Goal: Navigation & Orientation: Find specific page/section

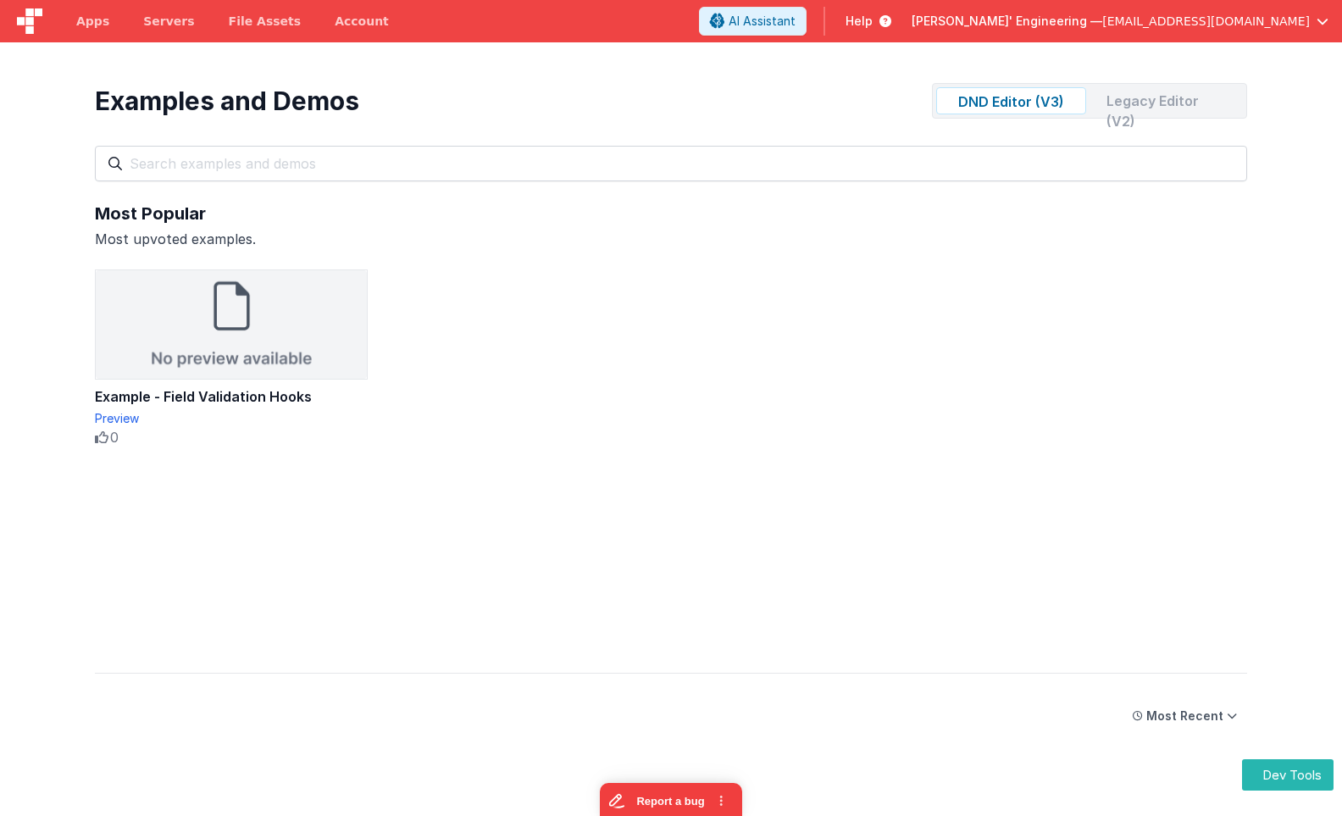
click at [634, 320] on div "Example - Field Validation Hooks Preview 0 10 50" at bounding box center [671, 457] width 1152 height 376
click at [1274, 782] on button "Dev Tools" at bounding box center [1287, 774] width 91 height 31
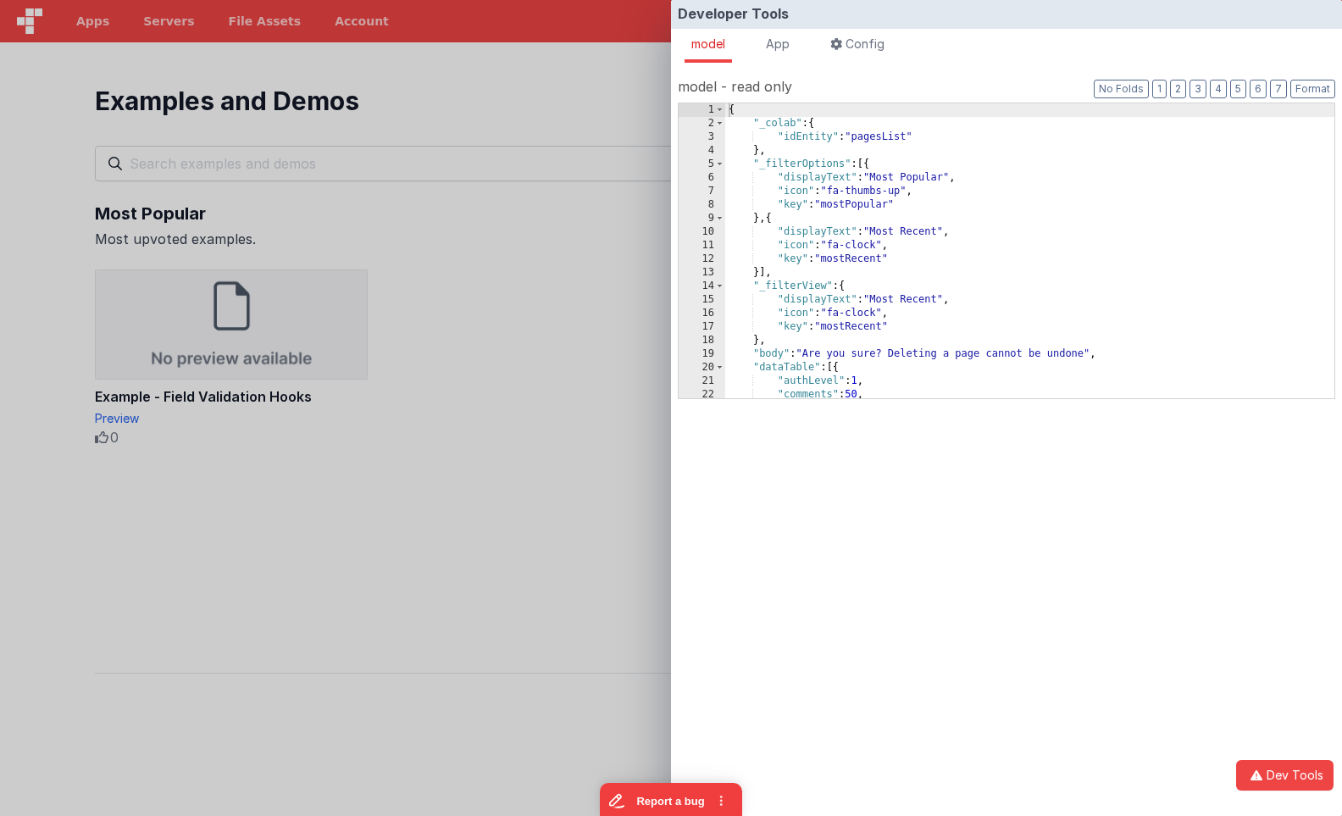
drag, startPoint x: 784, startPoint y: 43, endPoint x: 1200, endPoint y: 91, distance: 418.7
click at [784, 43] on span "App" at bounding box center [778, 43] width 24 height 14
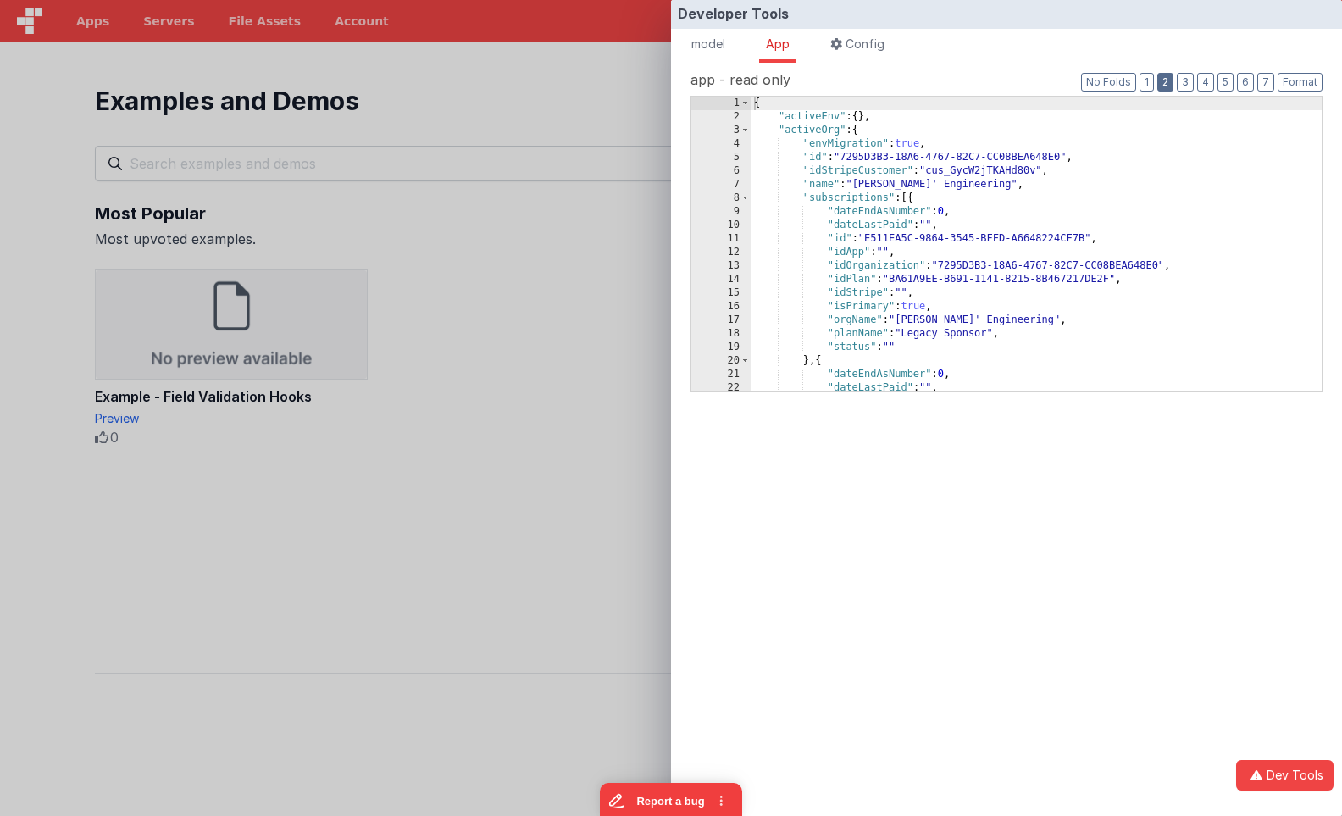
click at [1172, 82] on button "2" at bounding box center [1165, 82] width 16 height 19
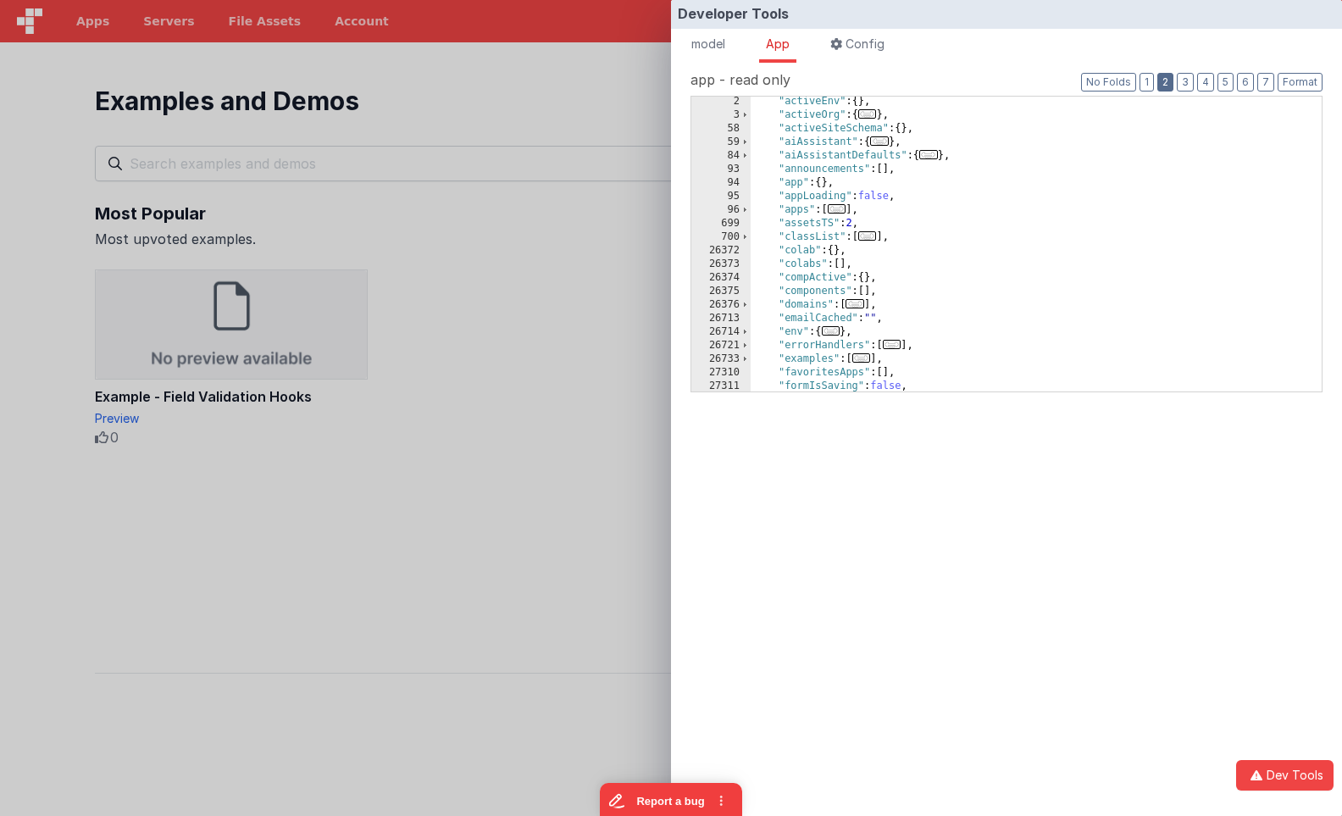
scroll to position [20, 0]
click at [815, 352] on div ""activeEnv" : { } , "activeOrg" : { ... } , "activeSiteSchema" : { } , "aiAssis…" at bounding box center [1036, 251] width 571 height 322
click at [869, 353] on span "..." at bounding box center [861, 352] width 19 height 9
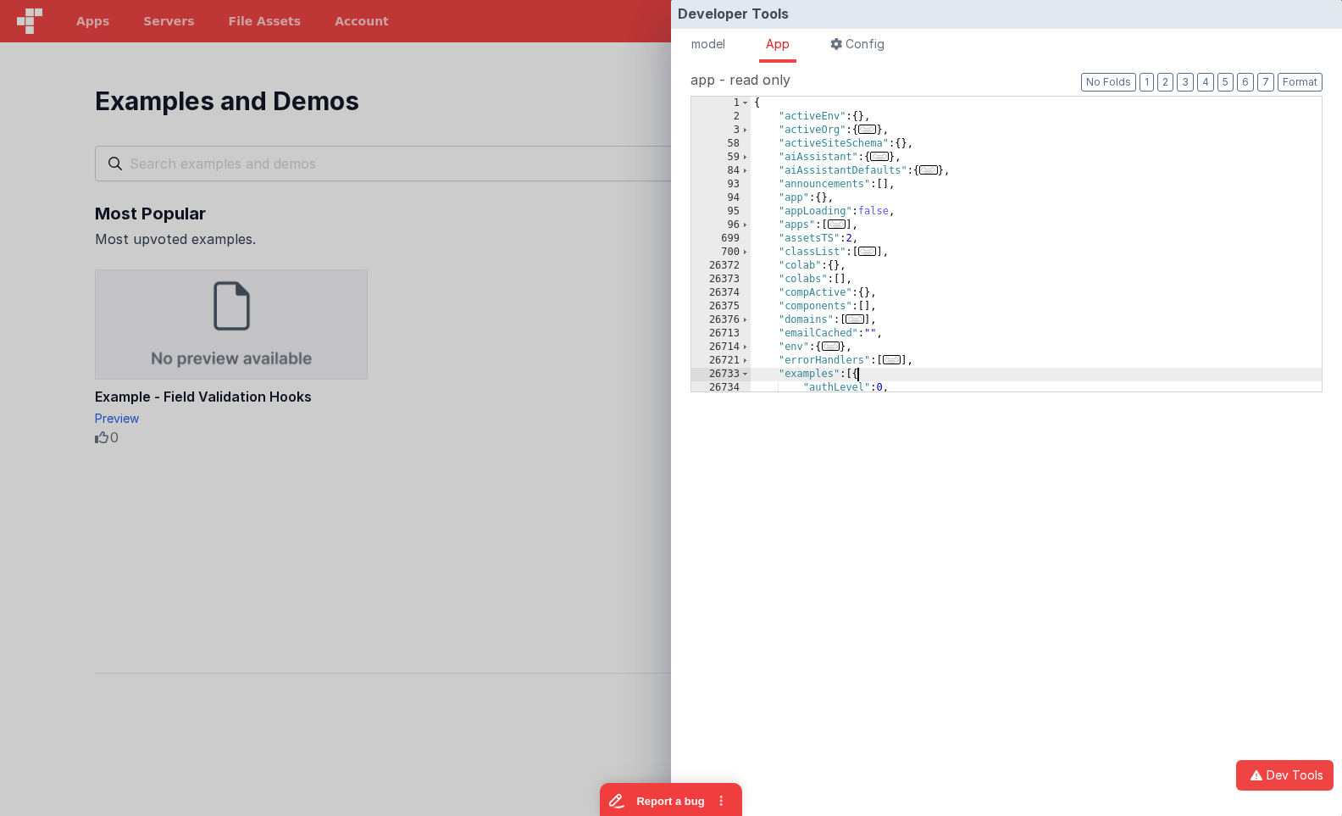
scroll to position [0, 0]
click at [723, 48] on span "model" at bounding box center [708, 43] width 34 height 14
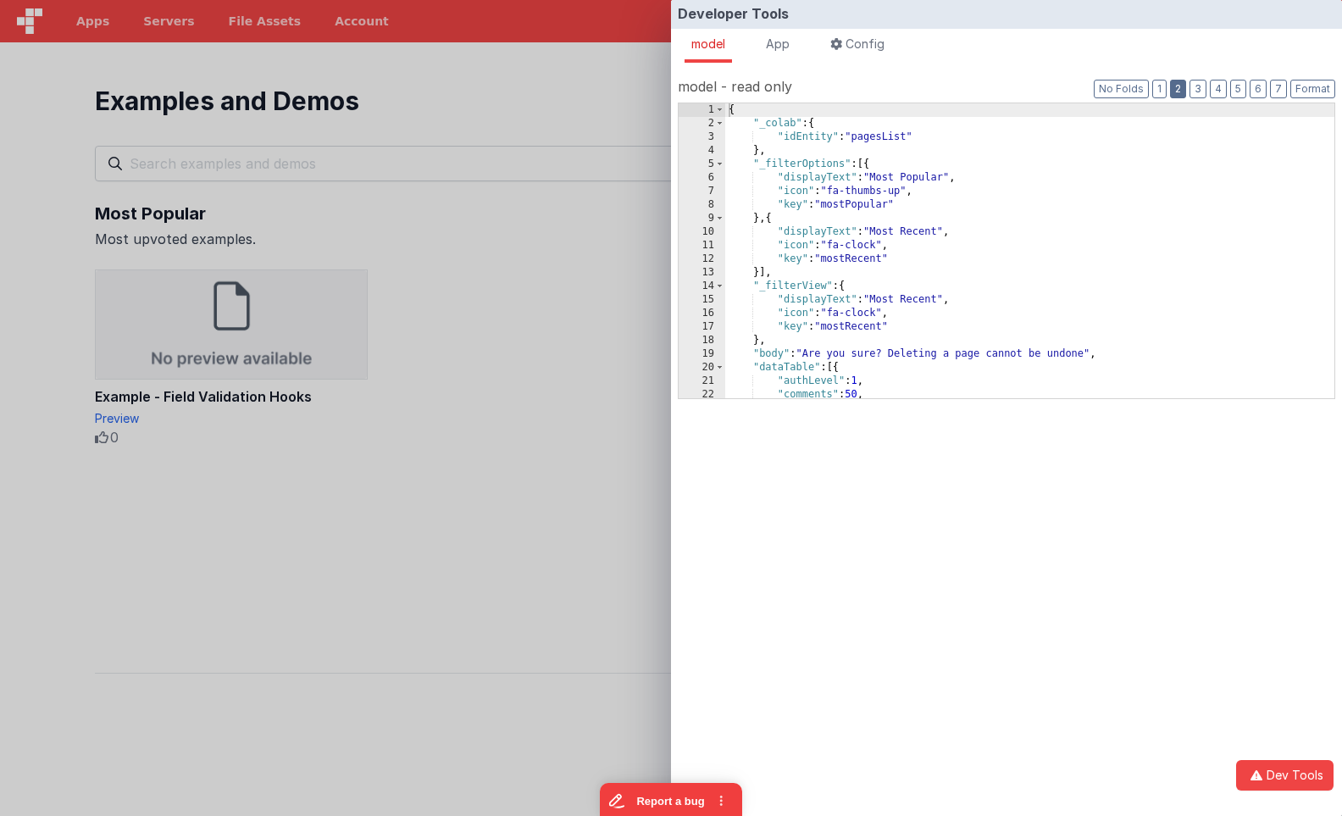
click at [1174, 91] on button "2" at bounding box center [1178, 89] width 16 height 19
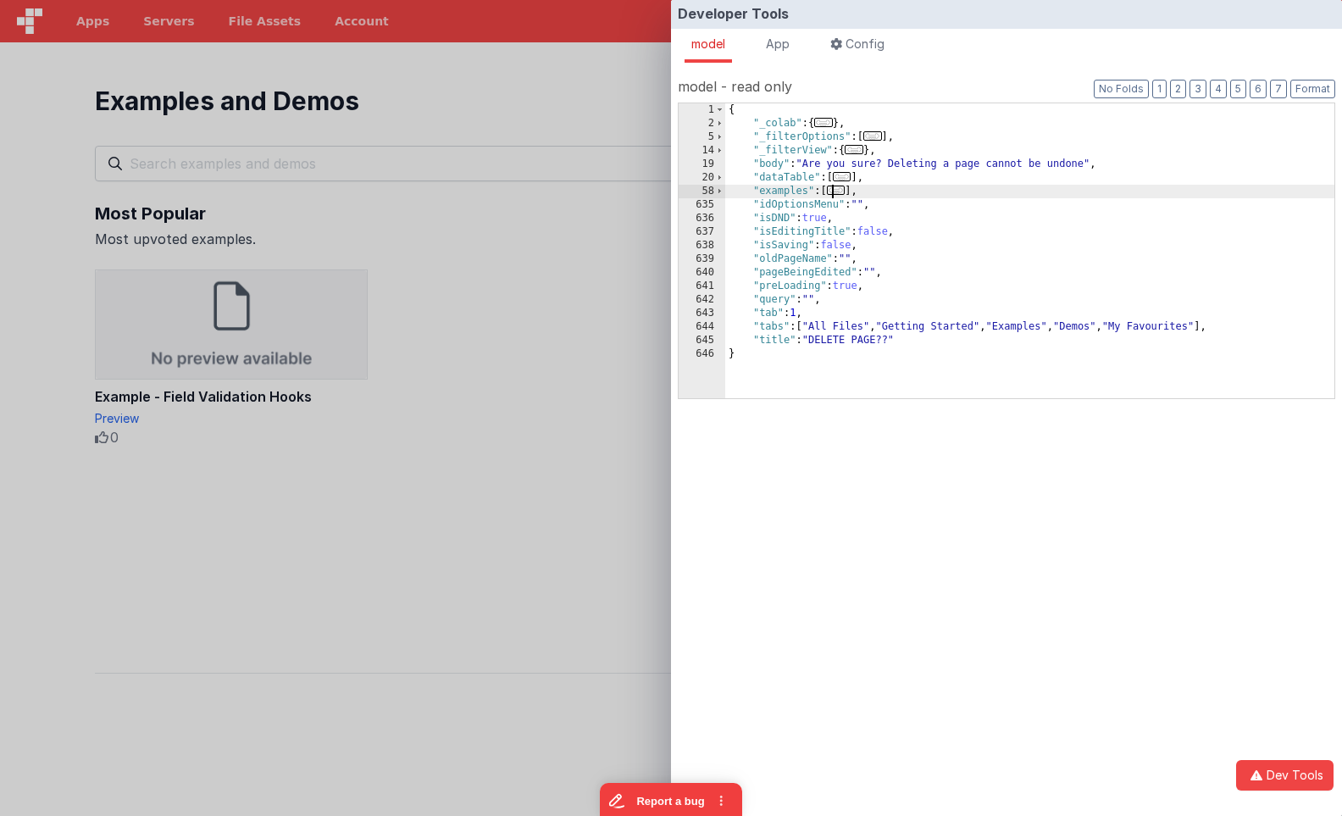
click at [845, 190] on span "..." at bounding box center [836, 190] width 19 height 9
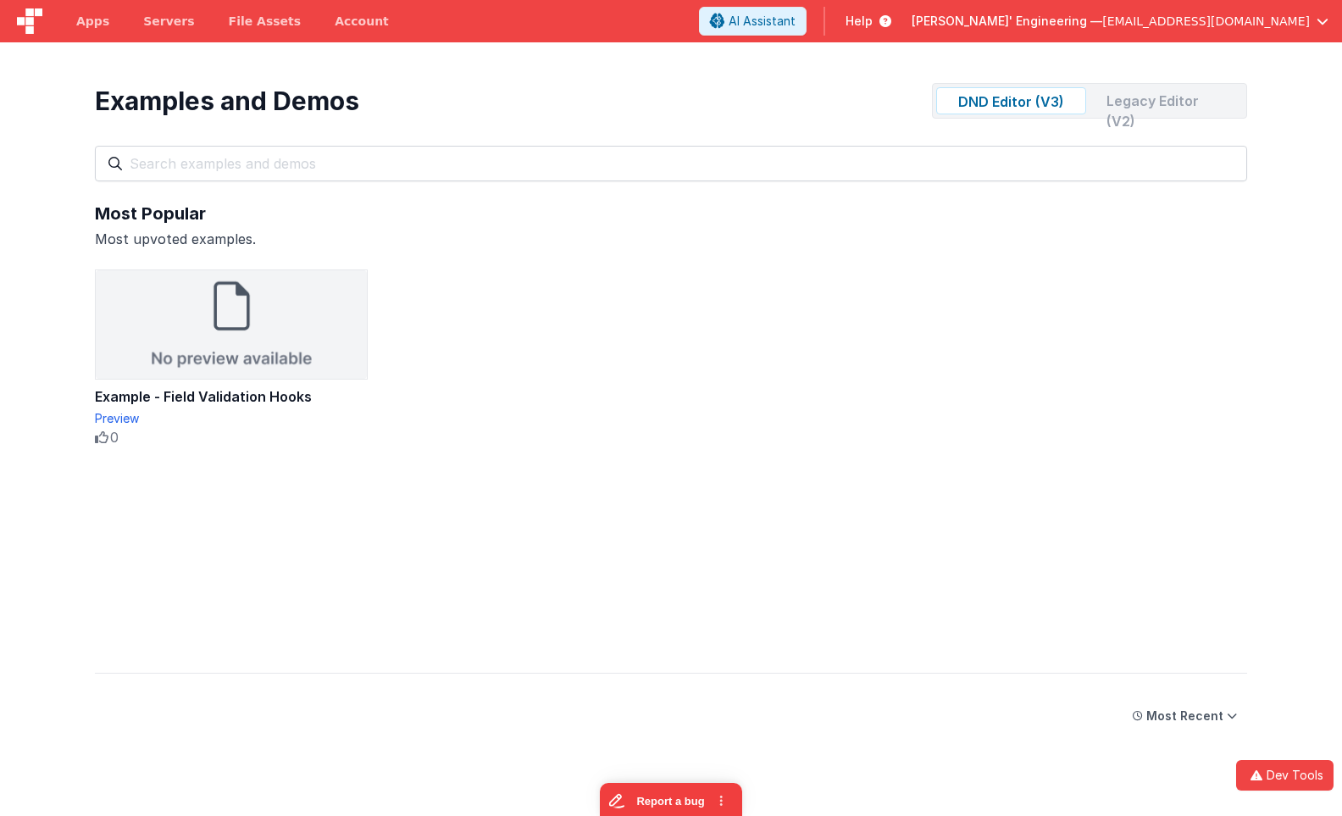
click at [643, 186] on div "Developer Tools model App Params Log (1) Misc Windows Config model - read only …" at bounding box center [671, 408] width 1342 height 816
click at [454, 69] on div "Examples and Demos DND Editor (V3) Legacy Editor (V2) All Files Getting Started…" at bounding box center [671, 121] width 1186 height 159
click at [1160, 103] on div "Legacy Editor (V2)" at bounding box center [1168, 100] width 150 height 27
click at [1052, 105] on div "DND Editor (V3)" at bounding box center [1011, 100] width 150 height 27
click at [1174, 108] on div "Legacy Editor (V2)" at bounding box center [1168, 100] width 150 height 27
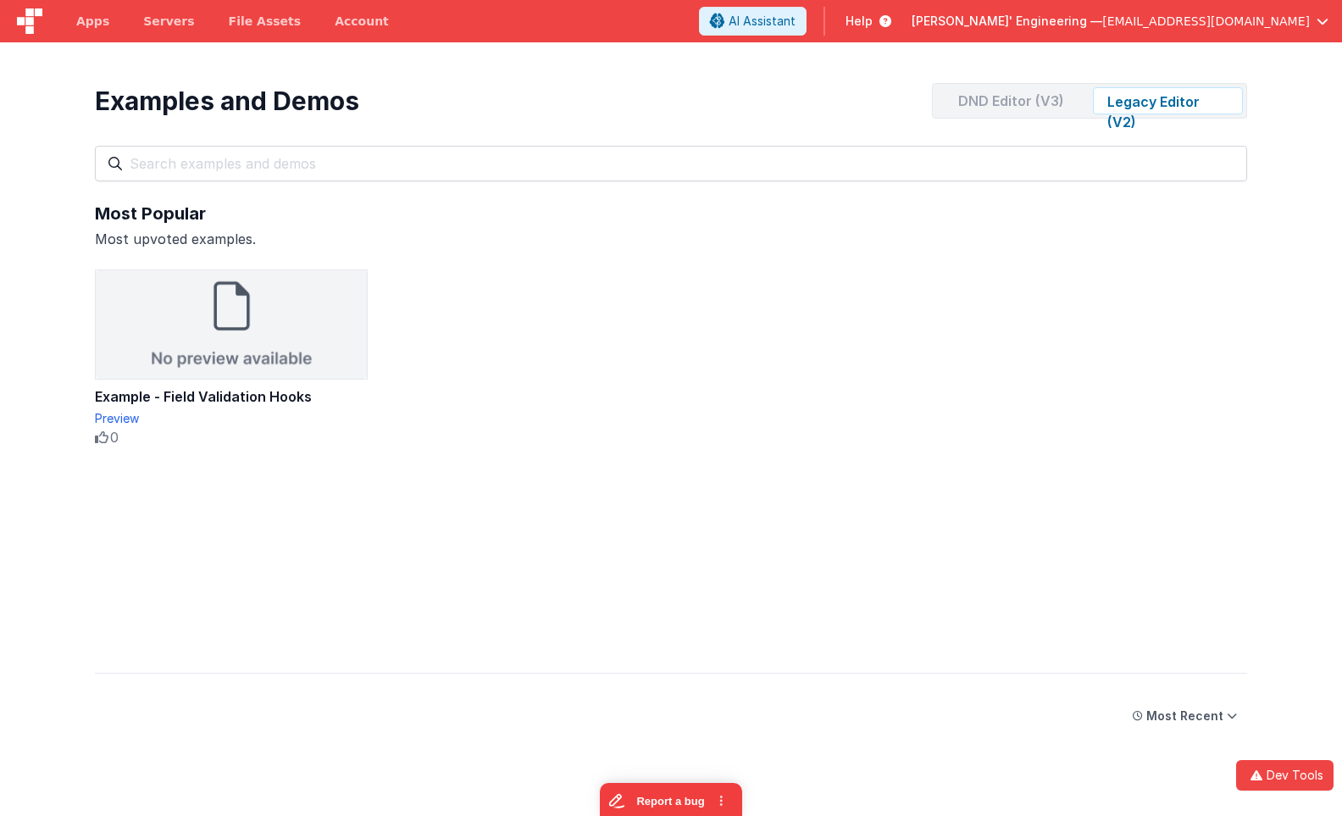
click at [1049, 104] on div "DND Editor (V3)" at bounding box center [1011, 100] width 150 height 27
click at [1154, 102] on div "Legacy Editor (V2)" at bounding box center [1168, 100] width 150 height 27
click at [1006, 98] on div "DND Editor (V3)" at bounding box center [1011, 100] width 150 height 27
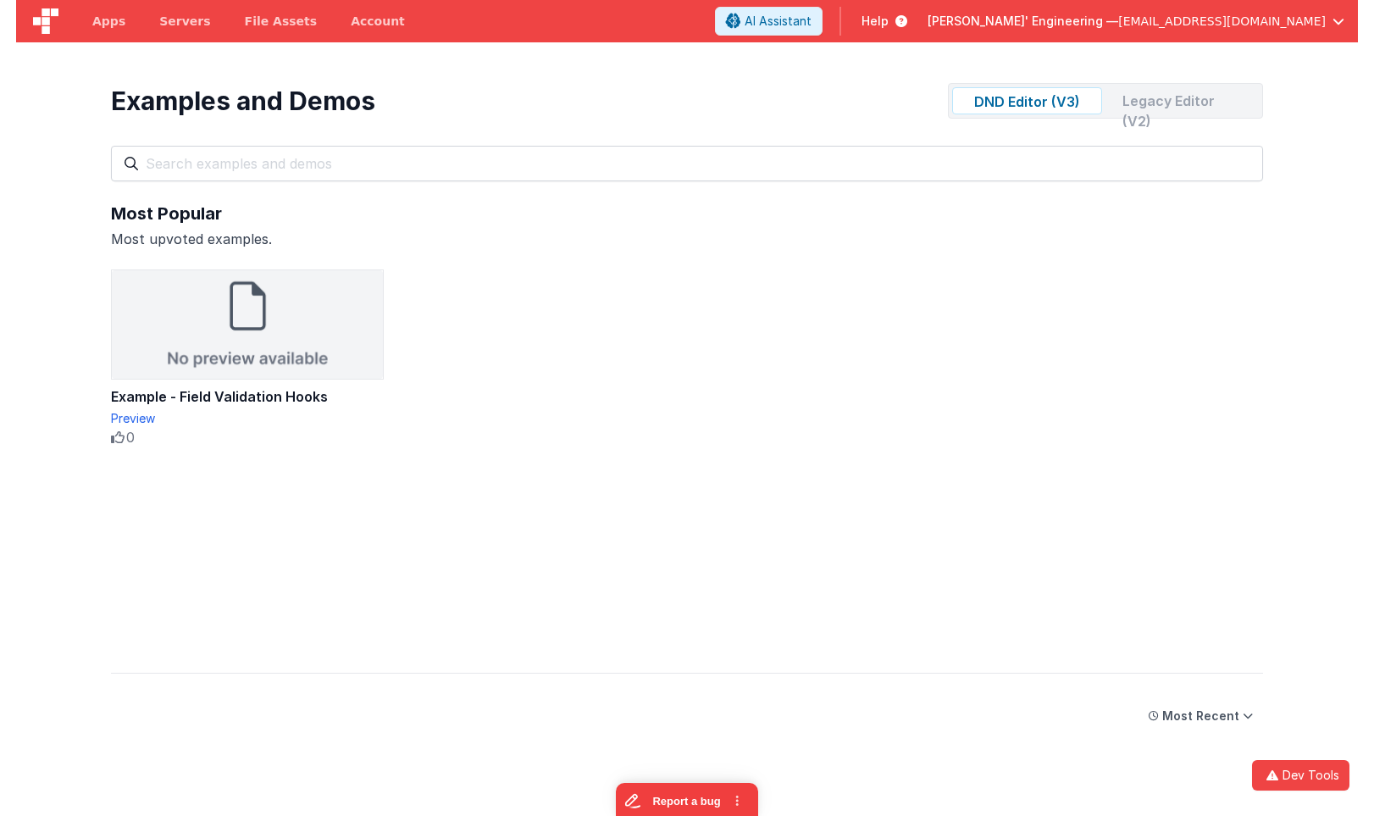
scroll to position [5, 0]
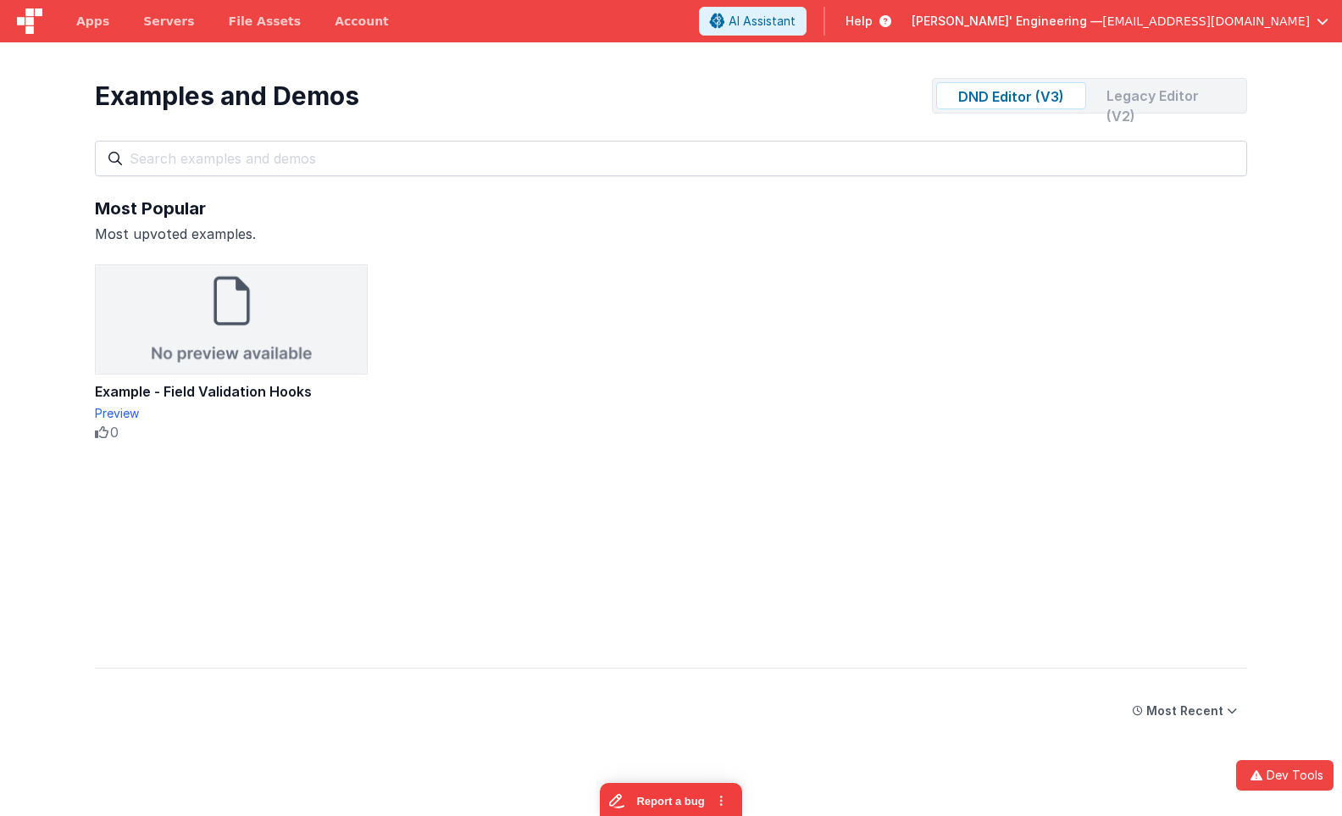
click at [1140, 98] on div "Legacy Editor (V2)" at bounding box center [1168, 95] width 150 height 27
click at [1044, 100] on div "DND Editor (V3)" at bounding box center [1011, 95] width 150 height 27
click at [1138, 91] on div "Legacy Editor (V2)" at bounding box center [1168, 95] width 150 height 27
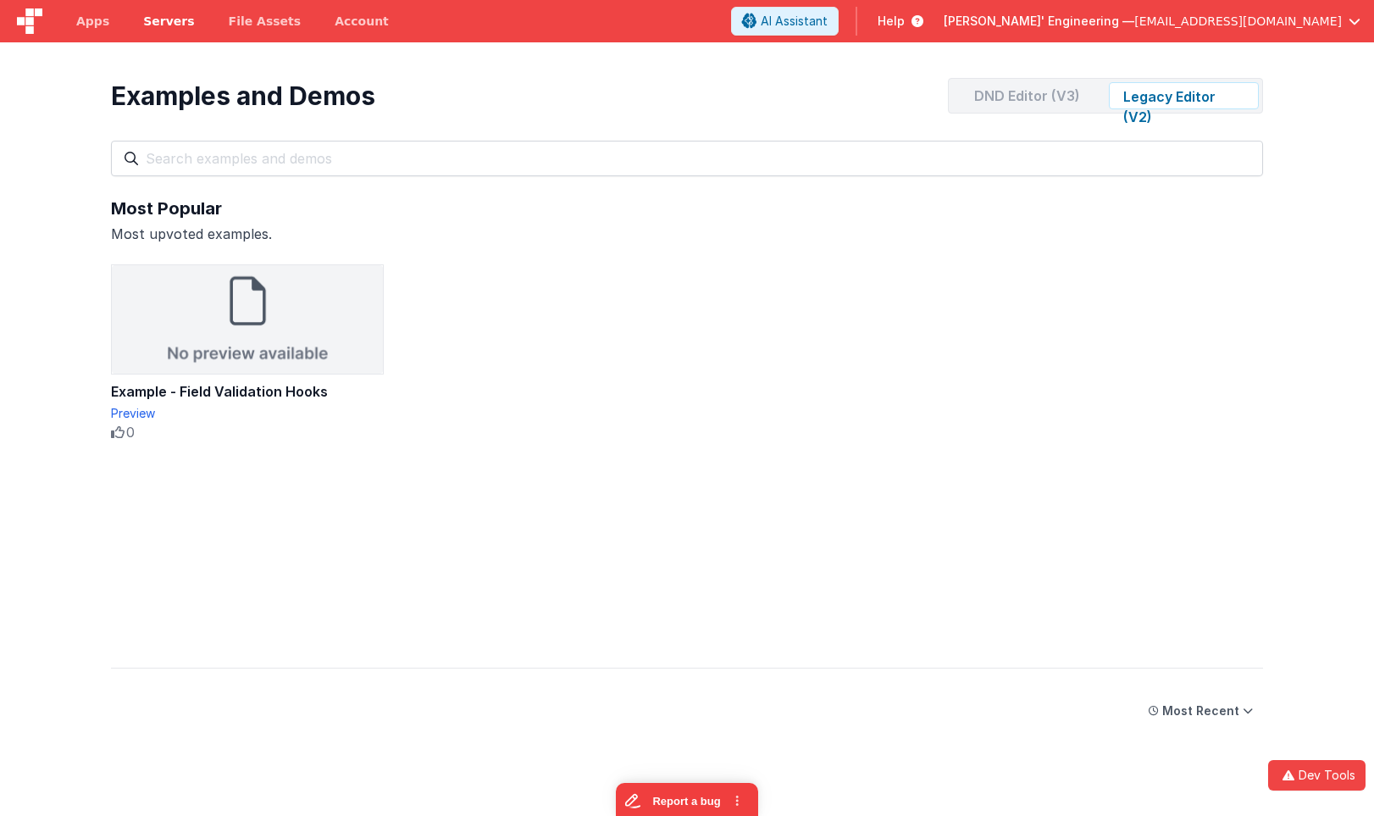
click at [173, 23] on span "Servers" at bounding box center [168, 21] width 51 height 17
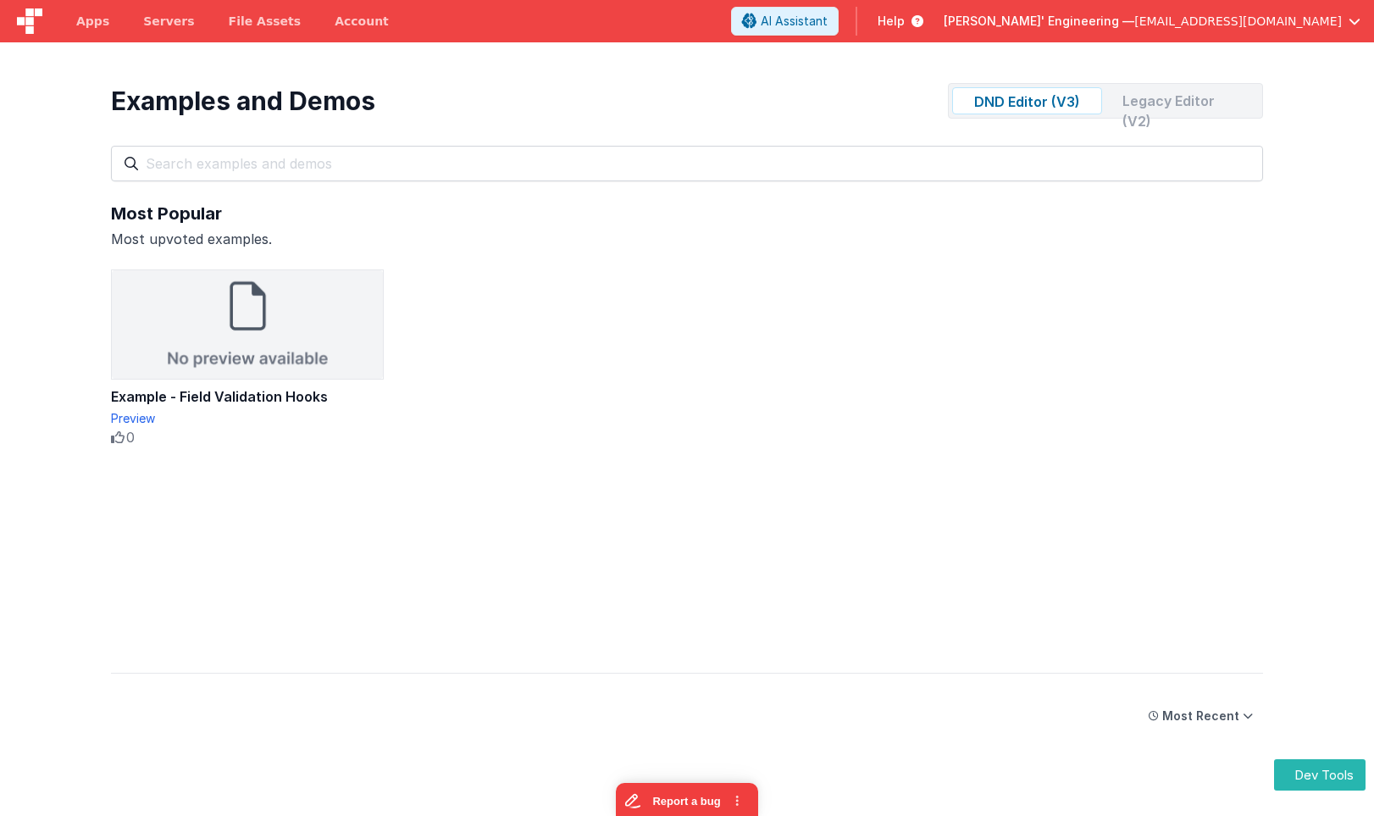
click at [758, 298] on div "Example - Field Validation Hooks Preview 0 10 50" at bounding box center [687, 457] width 1152 height 376
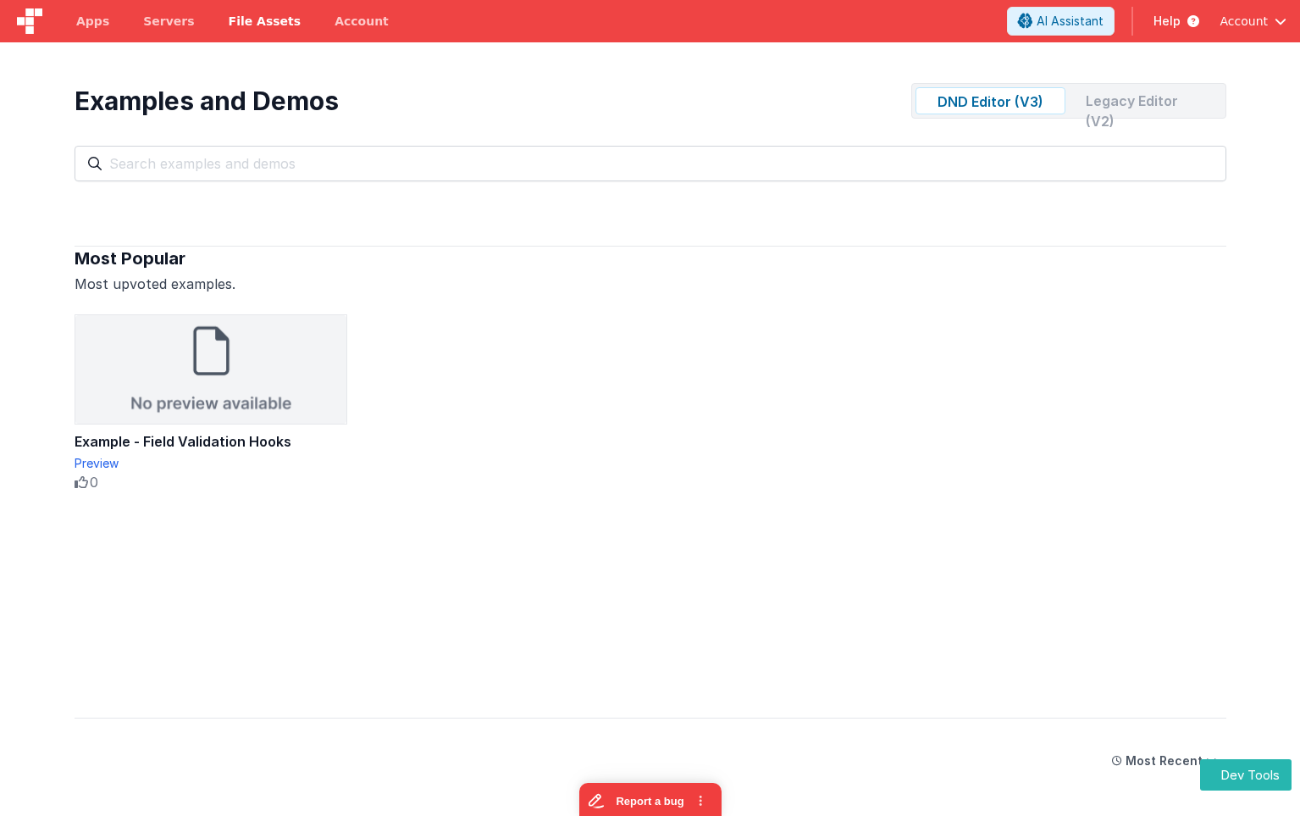
click at [246, 30] on link "File Assets" at bounding box center [265, 21] width 107 height 42
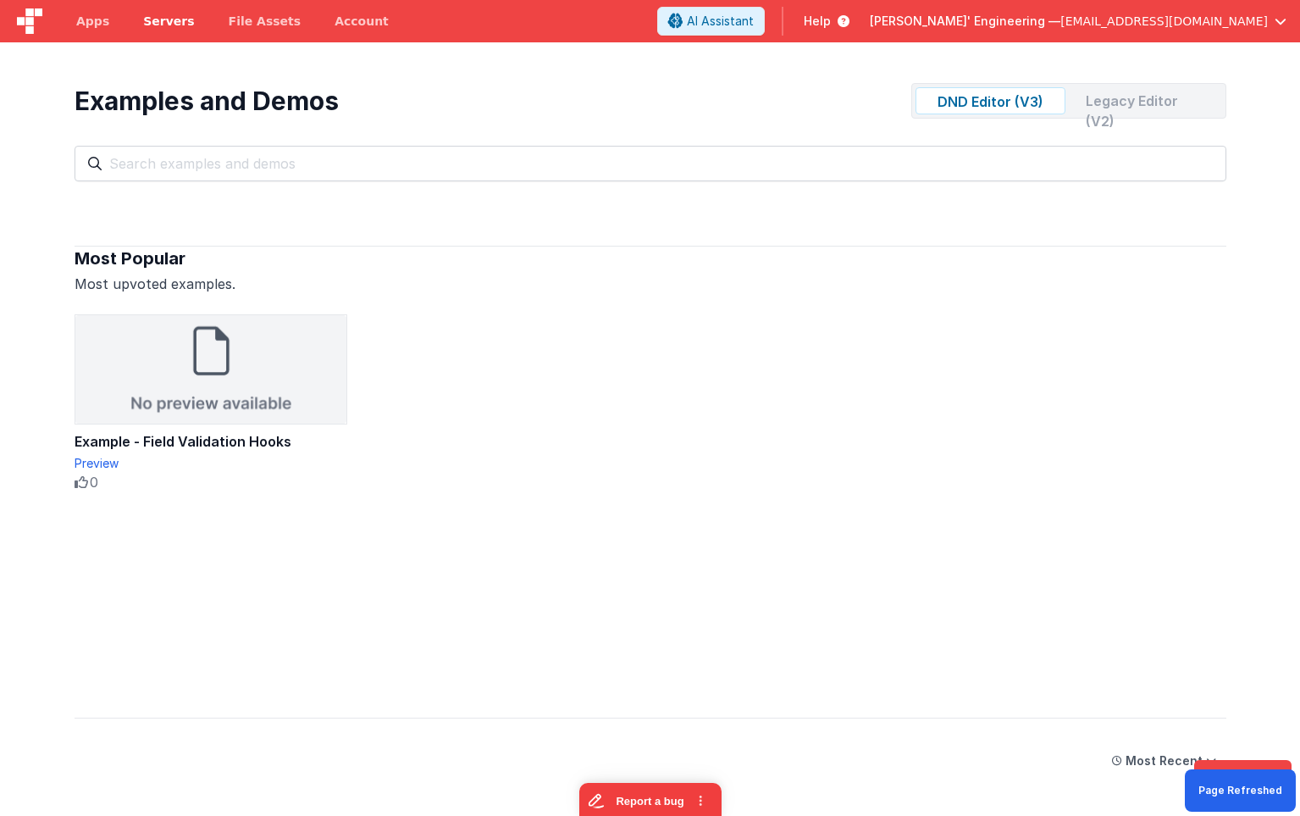
click at [171, 28] on span "Servers" at bounding box center [168, 21] width 51 height 17
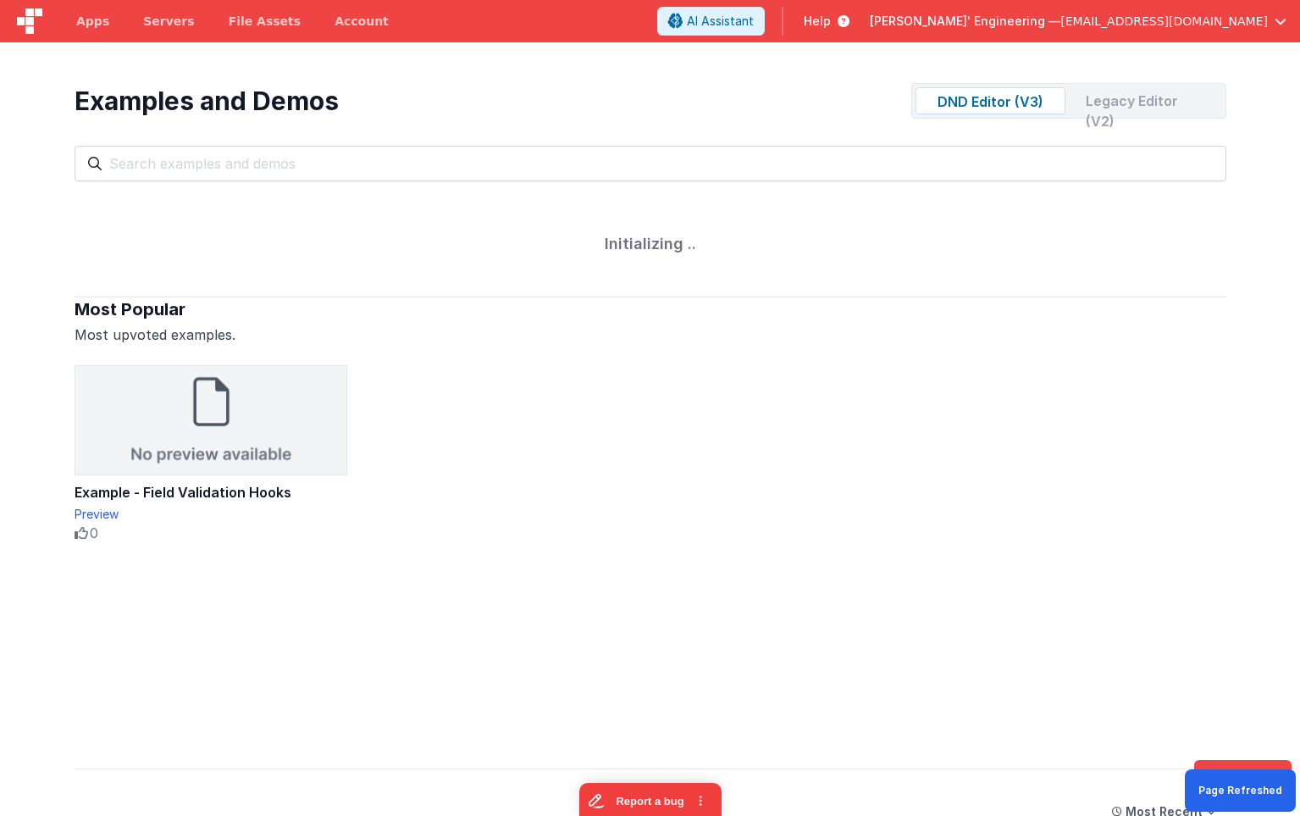
click at [659, 248] on span "Initializing .." at bounding box center [650, 244] width 91 height 18
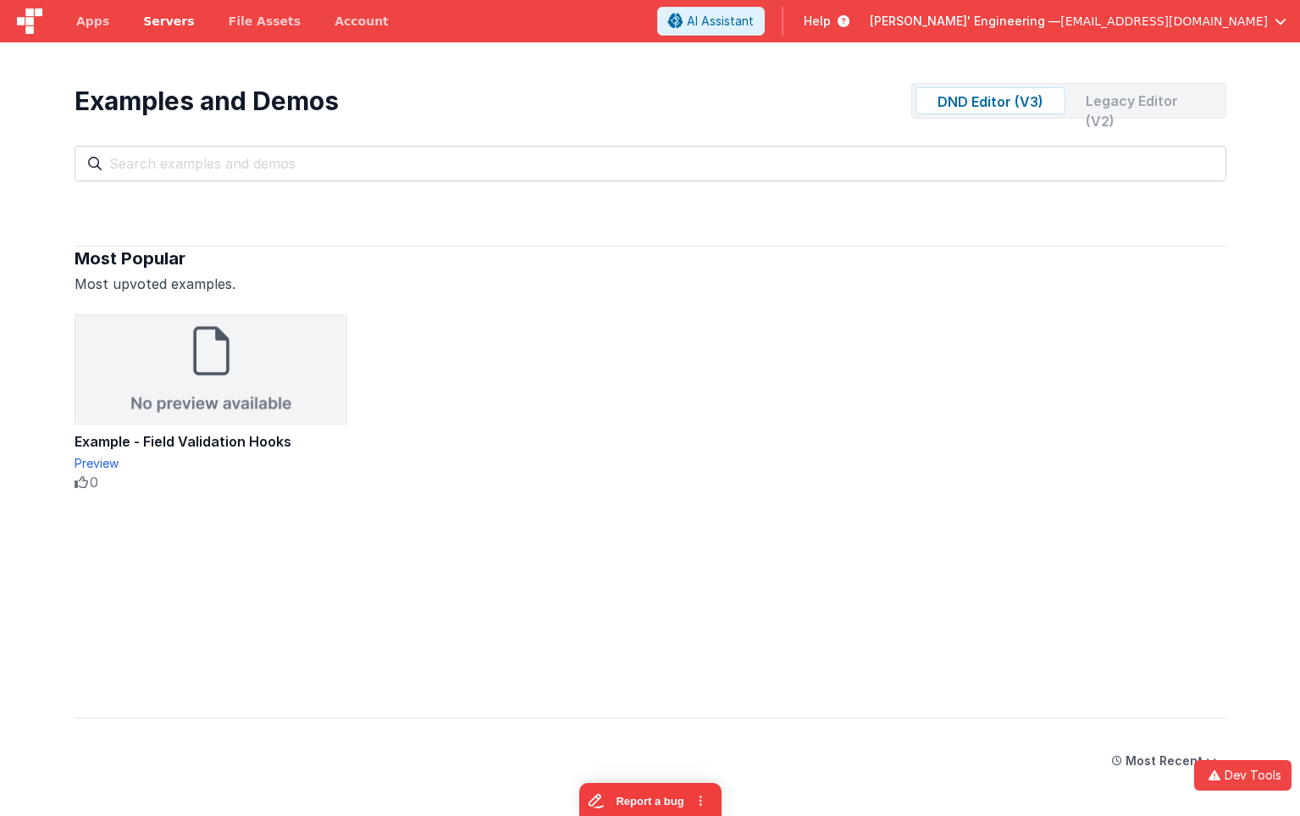
click at [170, 18] on span "Servers" at bounding box center [168, 21] width 51 height 17
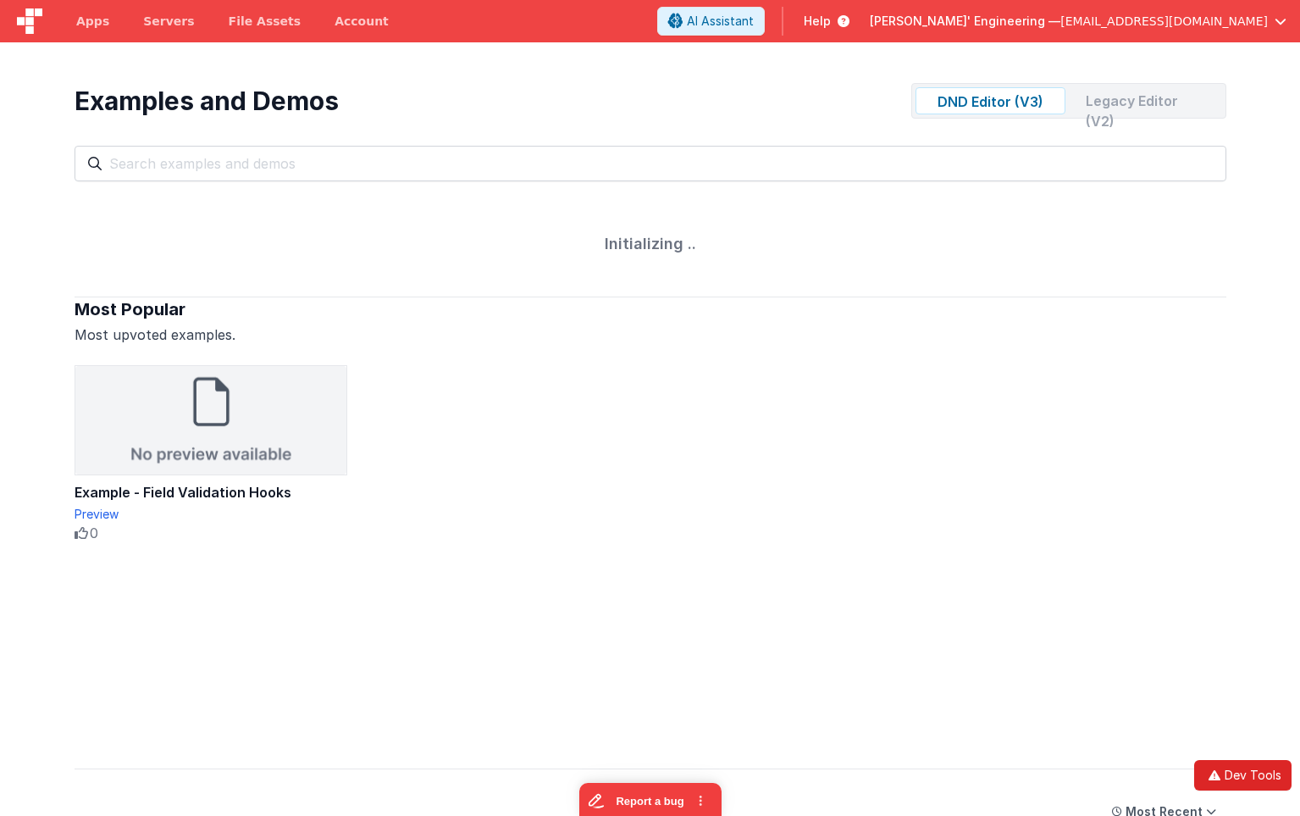
click at [1252, 768] on button "Dev Tools" at bounding box center [1242, 775] width 97 height 30
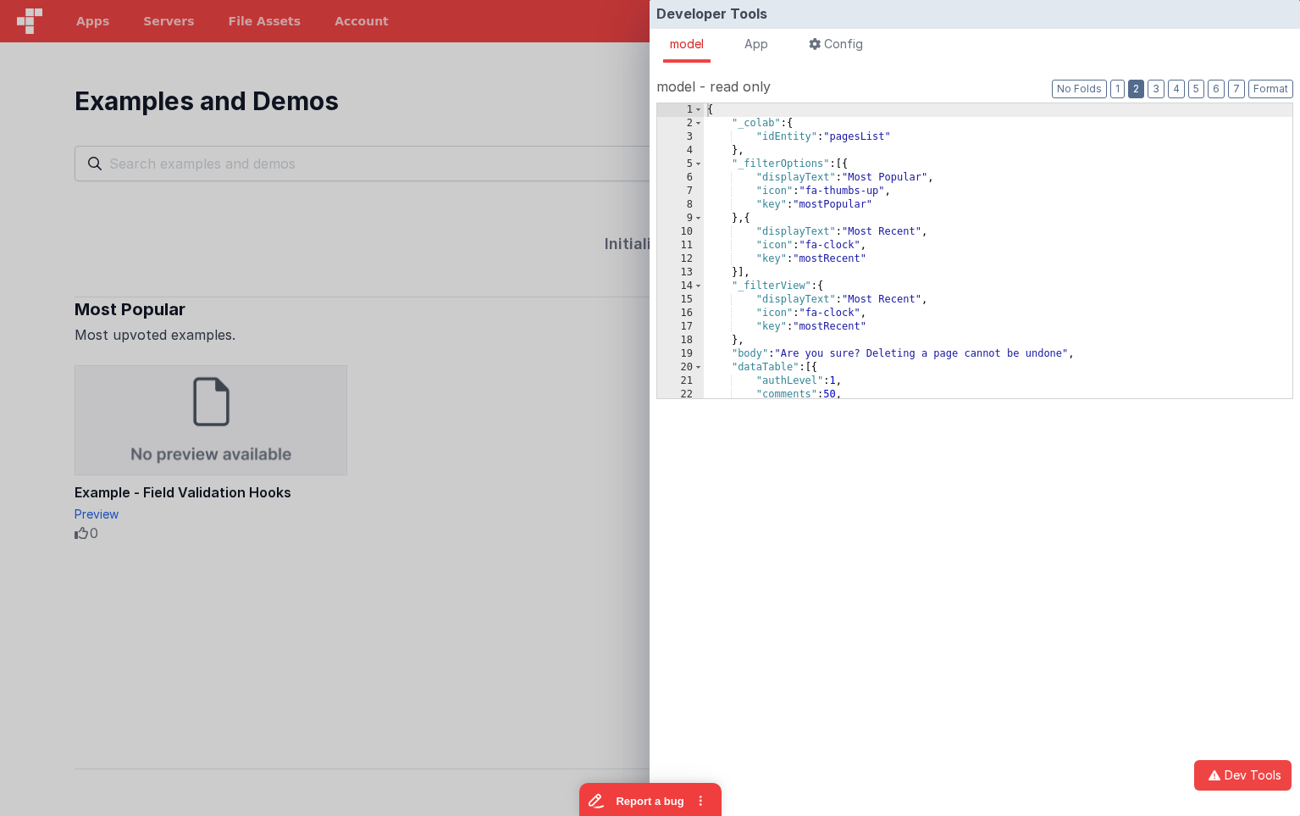
click at [1139, 87] on button "2" at bounding box center [1136, 89] width 16 height 19
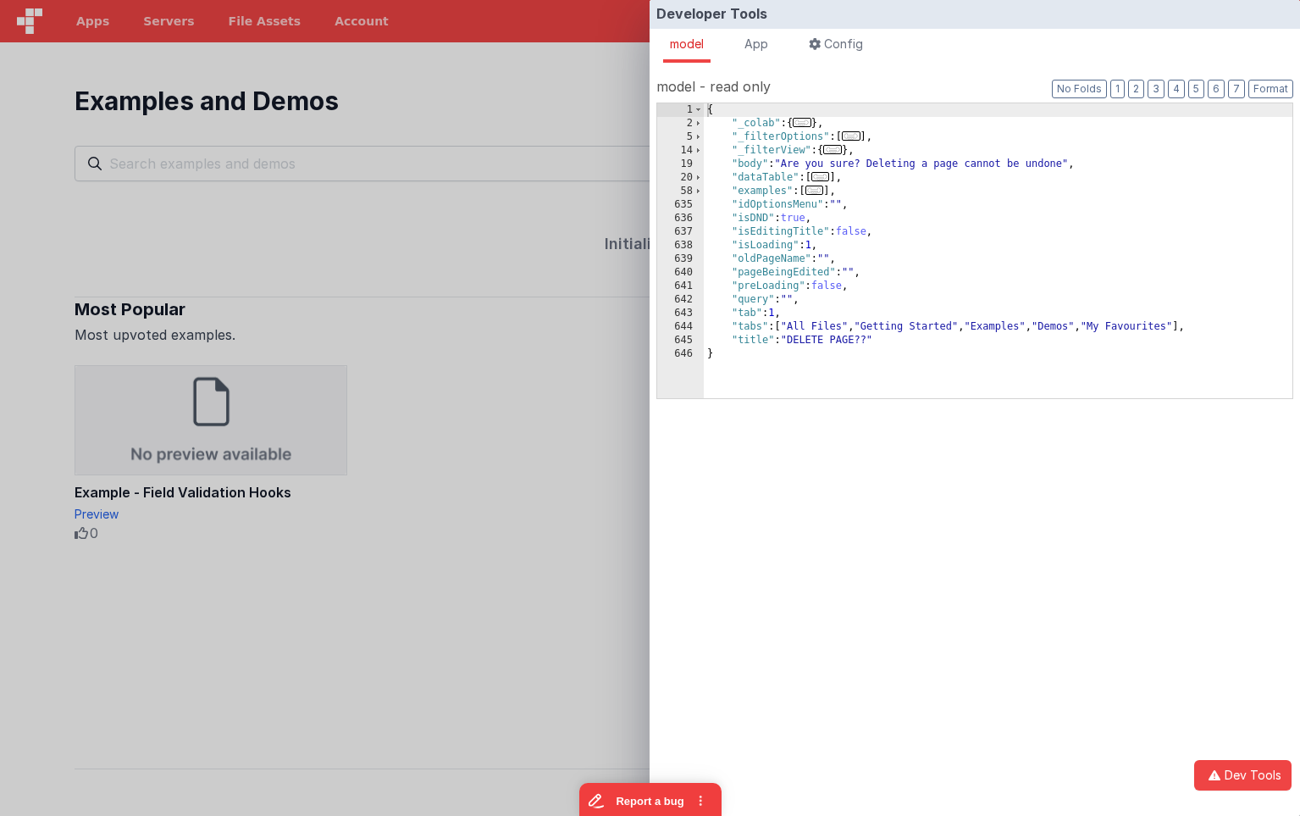
click at [773, 242] on div "{ "_colab" : { ... } , "_filterOptions" : [ ... ] , "_filterView" : { ... } , "…" at bounding box center [998, 264] width 589 height 322
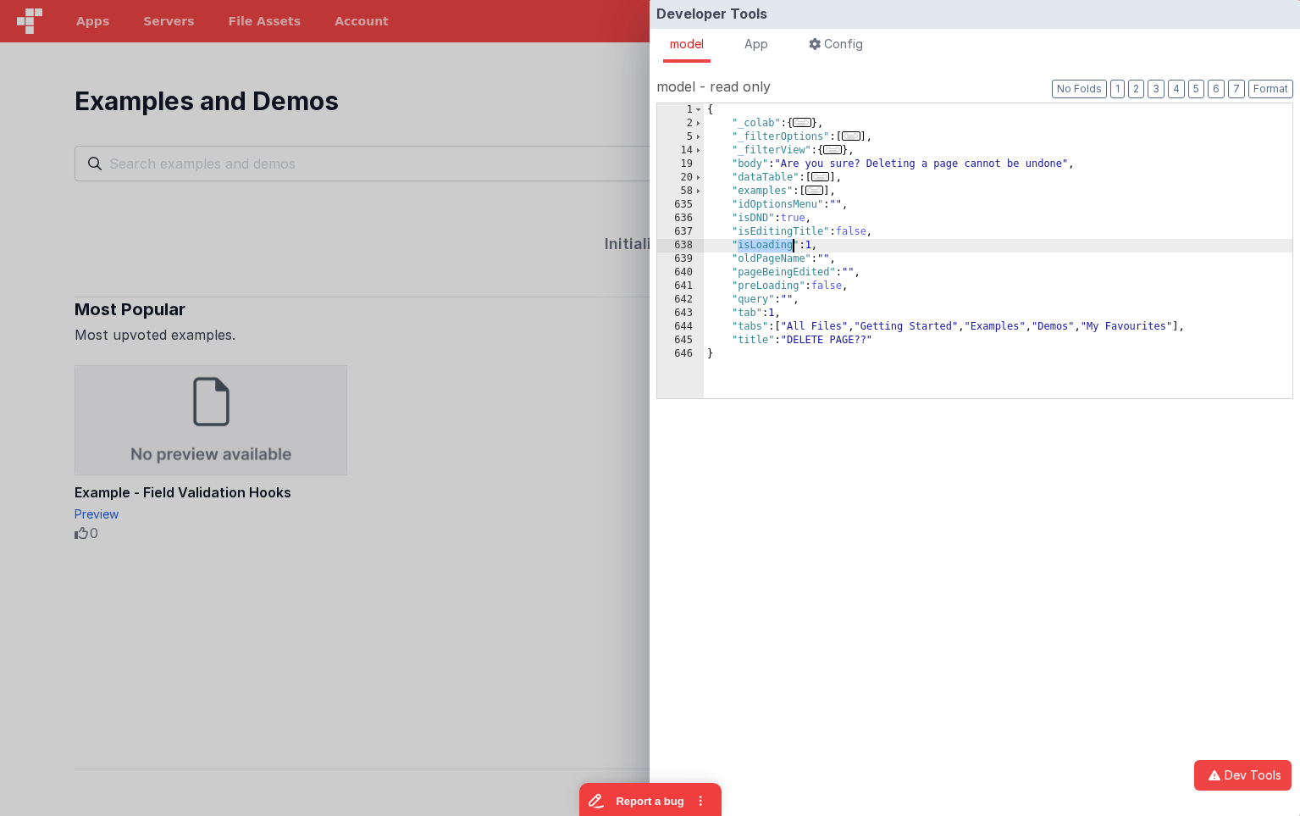
click at [773, 242] on div "{ "_colab" : { ... } , "_filterOptions" : [ ... ] , "_filterView" : { ... } , "…" at bounding box center [998, 264] width 589 height 322
click at [531, 251] on div "Developer Tools model App Params Log (5) Misc Windows Config model - read only …" at bounding box center [650, 408] width 1300 height 816
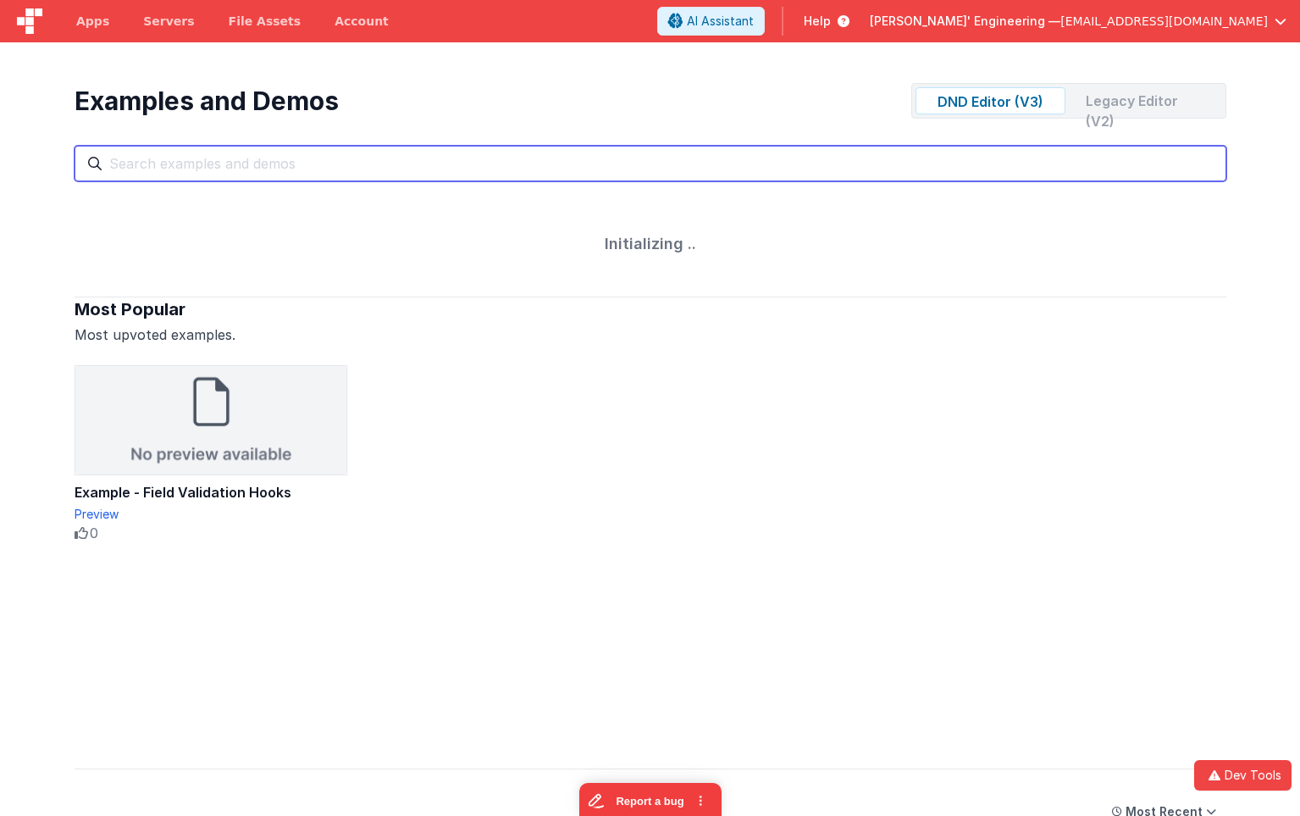
click at [499, 174] on input "text" at bounding box center [651, 164] width 1152 height 36
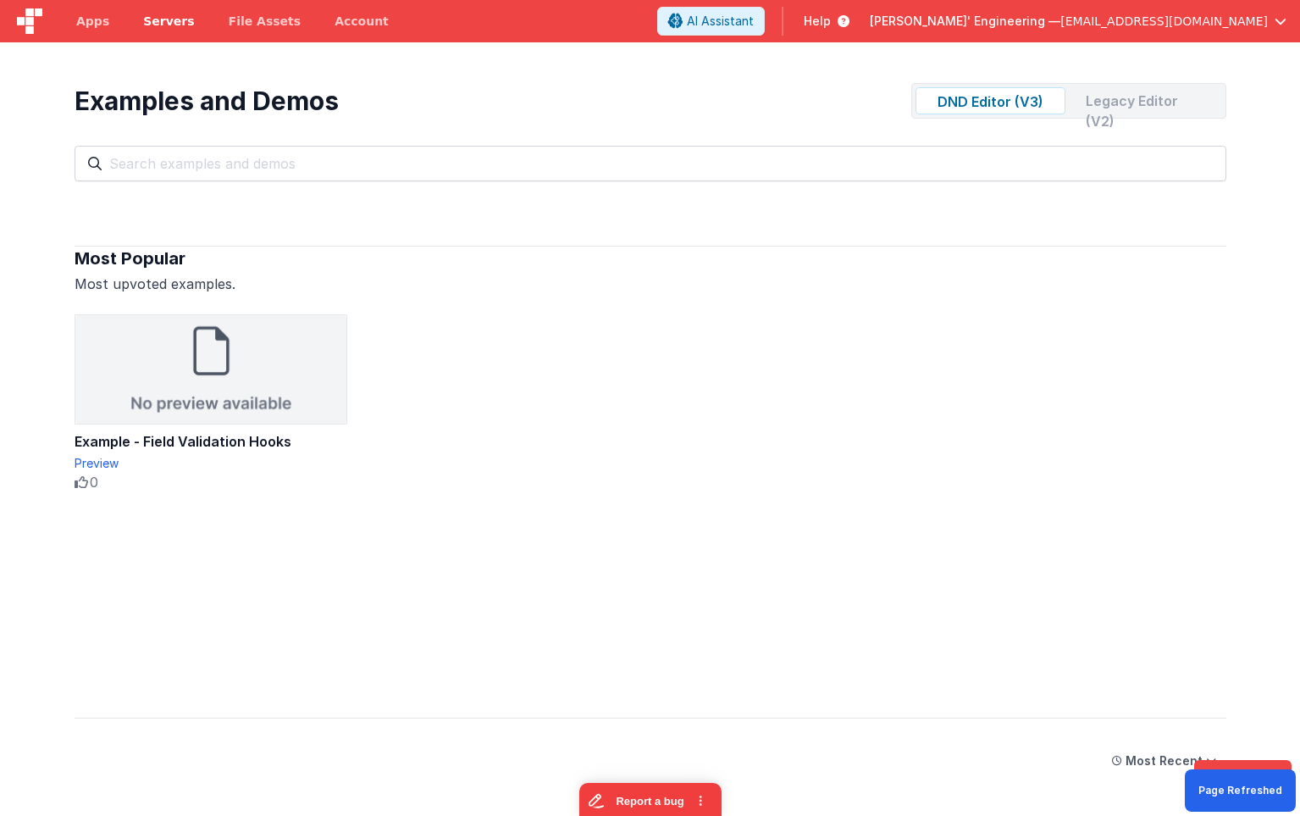
click at [171, 30] on link "Servers" at bounding box center [168, 21] width 85 height 42
click at [175, 23] on span "Servers" at bounding box center [168, 21] width 51 height 17
click at [178, 26] on span "Servers" at bounding box center [168, 21] width 51 height 17
click at [659, 381] on div "Example - Field Validation Hooks Preview 0 10 50" at bounding box center [651, 502] width 1152 height 376
click at [180, 25] on span "Servers" at bounding box center [168, 21] width 51 height 17
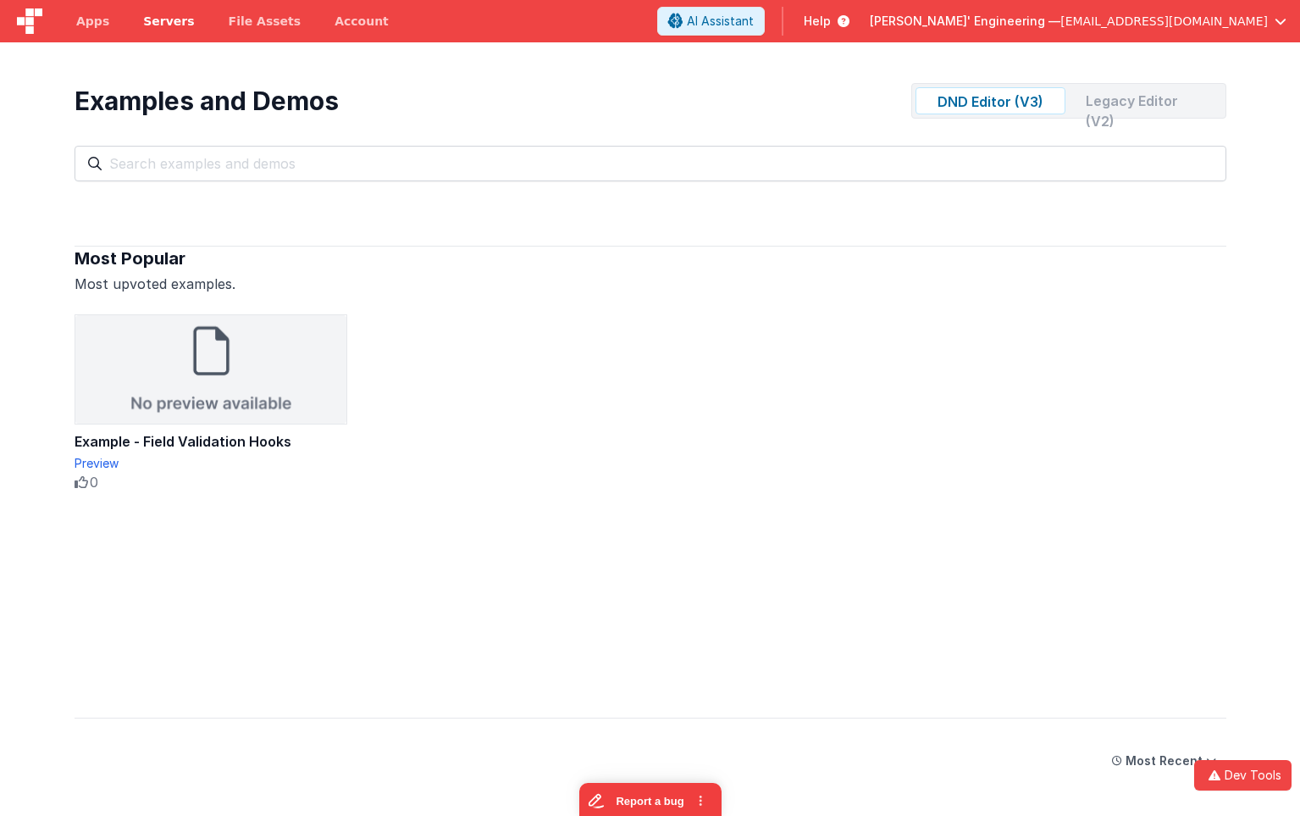
click at [153, 22] on span "Servers" at bounding box center [168, 21] width 51 height 17
